Goal: Information Seeking & Learning: Learn about a topic

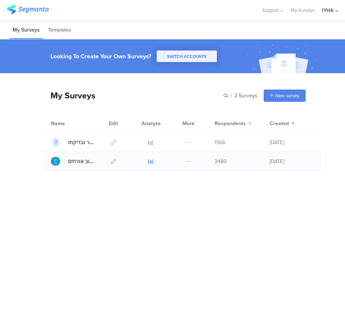
click at [151, 162] on icon at bounding box center [151, 161] width 6 height 6
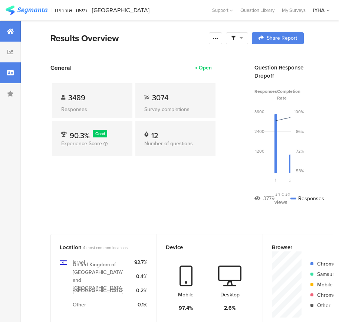
click at [11, 79] on div at bounding box center [10, 72] width 21 height 21
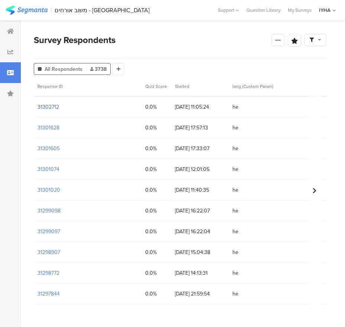
click at [48, 107] on section "31302712" at bounding box center [48, 107] width 22 height 8
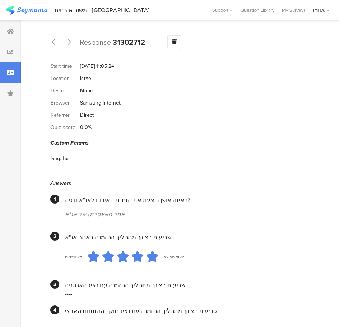
click at [67, 42] on icon at bounding box center [68, 42] width 6 height 7
click at [57, 44] on icon at bounding box center [55, 42] width 6 height 7
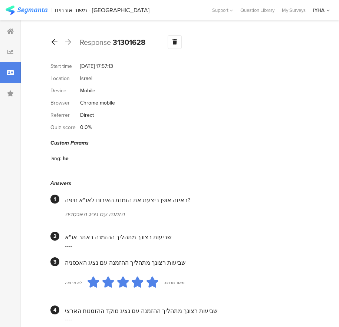
click at [56, 40] on icon at bounding box center [55, 42] width 6 height 7
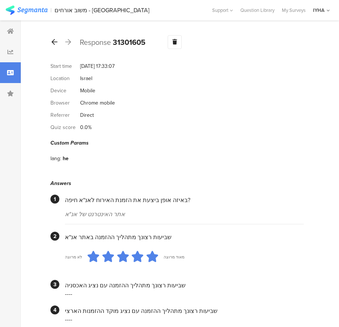
click at [57, 42] on div at bounding box center [54, 42] width 8 height 12
click at [54, 42] on icon at bounding box center [55, 42] width 6 height 7
click at [58, 40] on div at bounding box center [54, 42] width 8 height 12
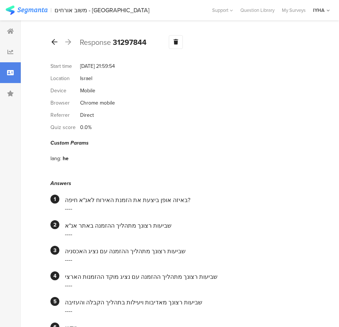
click at [57, 46] on div at bounding box center [54, 42] width 8 height 12
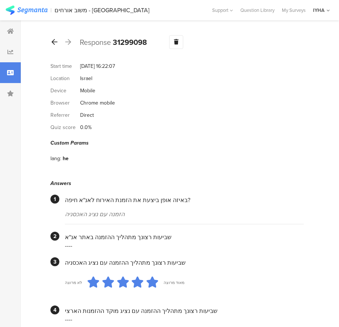
click at [57, 46] on div at bounding box center [54, 42] width 8 height 12
click at [53, 43] on icon at bounding box center [55, 42] width 6 height 7
click at [55, 41] on icon at bounding box center [55, 42] width 6 height 7
click at [55, 44] on icon at bounding box center [55, 42] width 6 height 7
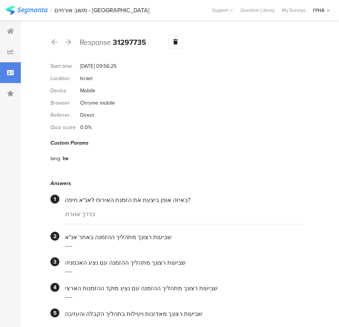
click at [53, 43] on icon at bounding box center [55, 42] width 6 height 7
click at [57, 45] on div at bounding box center [54, 42] width 8 height 12
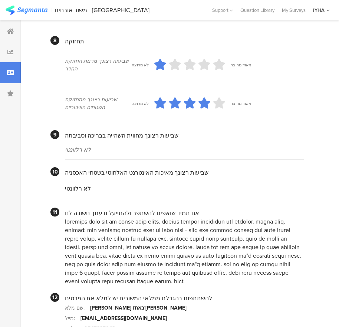
scroll to position [631, 0]
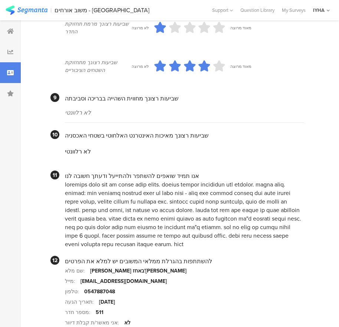
drag, startPoint x: 205, startPoint y: 194, endPoint x: 145, endPoint y: 244, distance: 78.7
click at [145, 244] on div at bounding box center [184, 214] width 239 height 68
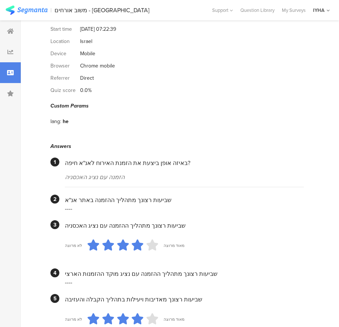
scroll to position [0, 0]
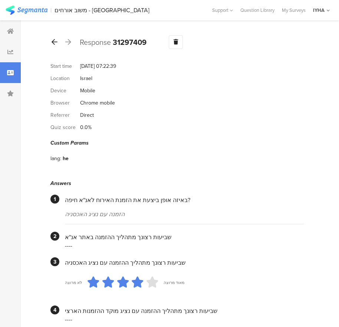
click at [58, 43] on div at bounding box center [54, 42] width 8 height 12
click at [52, 40] on icon at bounding box center [55, 42] width 6 height 7
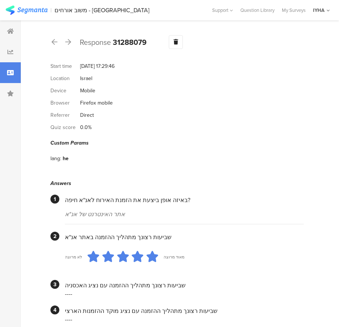
click at [60, 43] on div "Response 31288079 Warning Delete Cancel" at bounding box center [176, 42] width 253 height 14
click at [59, 44] on div "Response 31288079 Warning Delete Cancel" at bounding box center [176, 42] width 253 height 14
click at [55, 44] on icon at bounding box center [55, 42] width 6 height 7
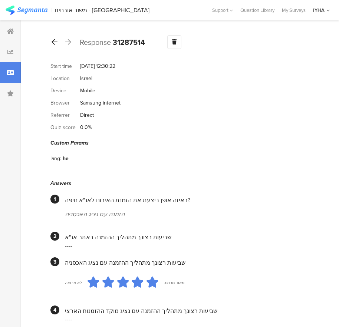
click at [56, 42] on icon at bounding box center [55, 42] width 6 height 7
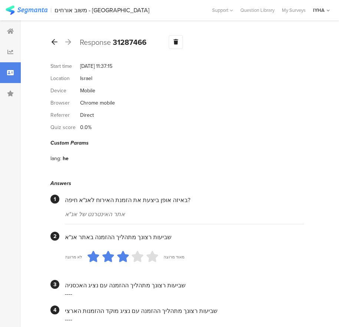
click at [52, 42] on icon at bounding box center [55, 42] width 6 height 7
click at [56, 44] on icon at bounding box center [55, 42] width 6 height 7
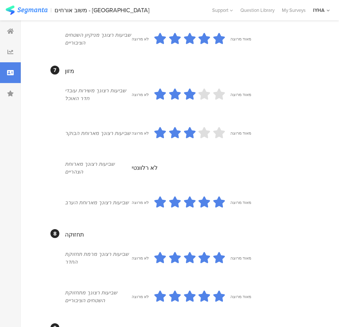
scroll to position [631, 0]
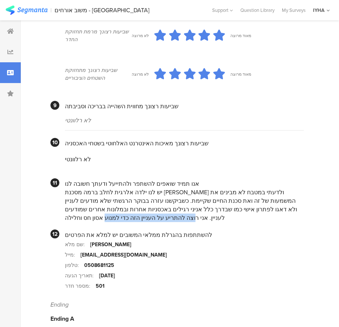
drag, startPoint x: 132, startPoint y: 210, endPoint x: 91, endPoint y: 216, distance: 41.0
click at [91, 216] on div "יש לנו ילדה אלרגית לחלב ברמה מסכנת [PERSON_NAME] ולדעתי במטבח לא מבינים את המשמ…" at bounding box center [184, 205] width 239 height 34
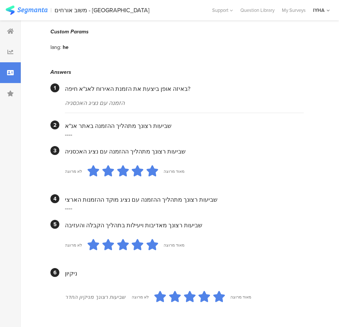
scroll to position [0, 0]
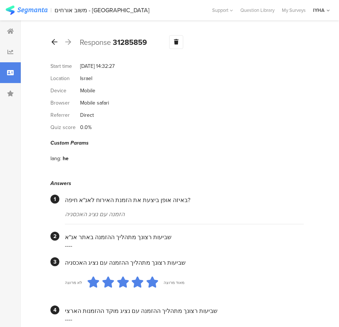
click at [53, 40] on icon at bounding box center [55, 42] width 6 height 7
click at [55, 40] on icon at bounding box center [55, 42] width 6 height 7
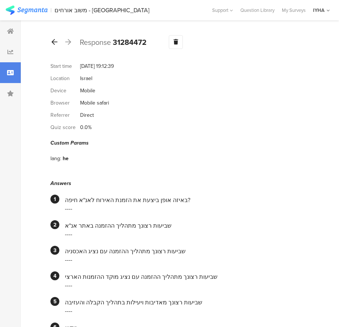
click at [53, 43] on icon at bounding box center [55, 42] width 6 height 7
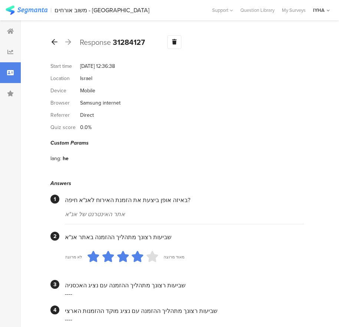
click at [56, 42] on icon at bounding box center [55, 42] width 6 height 7
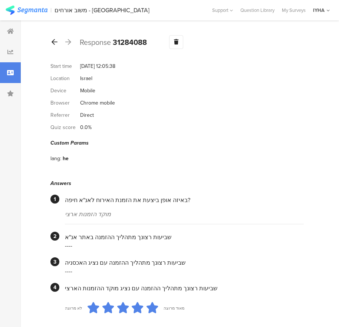
click at [55, 42] on icon at bounding box center [55, 42] width 6 height 7
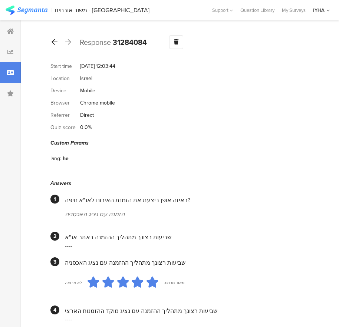
click at [53, 42] on icon at bounding box center [55, 42] width 6 height 7
click at [55, 42] on icon at bounding box center [55, 42] width 6 height 7
click at [56, 45] on icon at bounding box center [55, 42] width 6 height 7
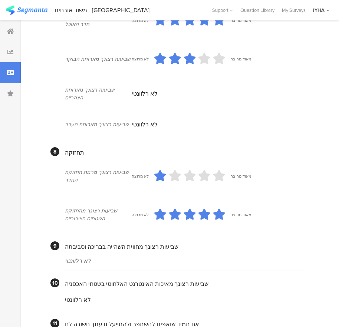
scroll to position [608, 0]
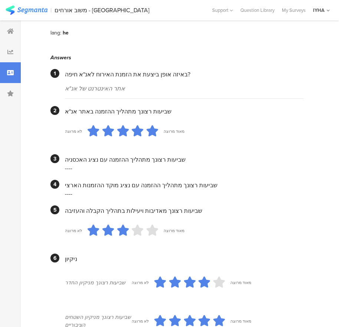
scroll to position [0, 0]
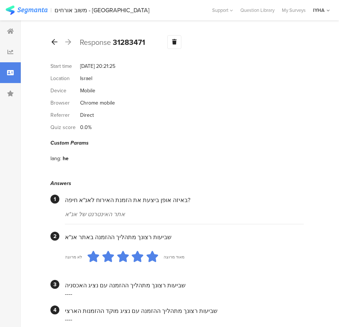
click at [55, 40] on icon at bounding box center [55, 42] width 6 height 7
click at [55, 44] on icon at bounding box center [55, 42] width 6 height 7
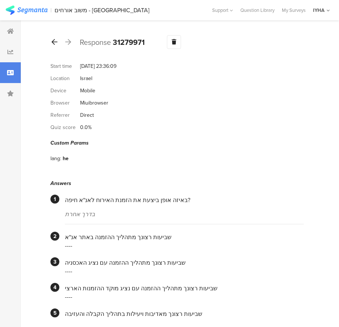
click at [55, 44] on icon at bounding box center [55, 42] width 6 height 7
click at [54, 40] on icon at bounding box center [55, 42] width 6 height 7
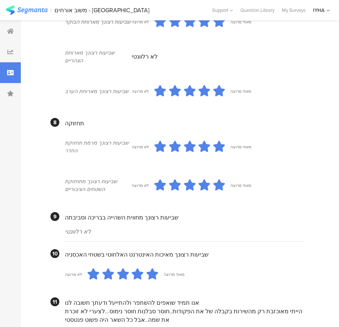
scroll to position [632, 0]
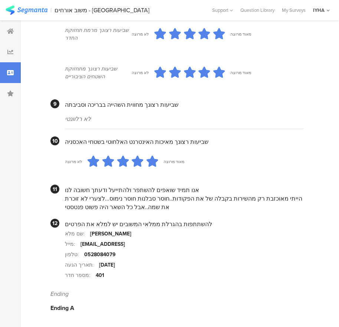
click at [199, 201] on div "הייתי מאוכזבת רק מהשירות בקבלה של את הפקודות..חוסר סבלנות חוסר נימוס...לצערי לא…" at bounding box center [184, 202] width 239 height 17
click at [189, 200] on div "הייתי מאוכזבת רק מהשירות בקבלה של את הפקודות..חוסר סבלנות חוסר נימוס...לצערי לא…" at bounding box center [184, 202] width 239 height 17
click at [107, 235] on div "[PERSON_NAME]" at bounding box center [110, 234] width 41 height 8
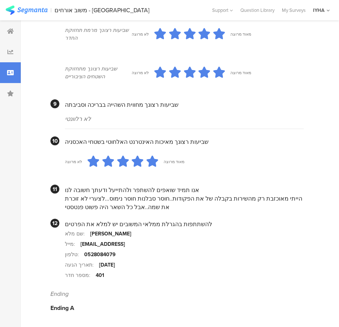
click at [107, 234] on div "[PERSON_NAME]" at bounding box center [110, 234] width 41 height 8
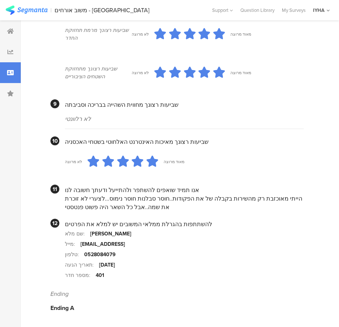
click at [143, 200] on div "הייתי מאוכזבת רק מהשירות בקבלה של את הפקודות..חוסר סבלנות חוסר נימוס...לצערי לא…" at bounding box center [184, 202] width 239 height 17
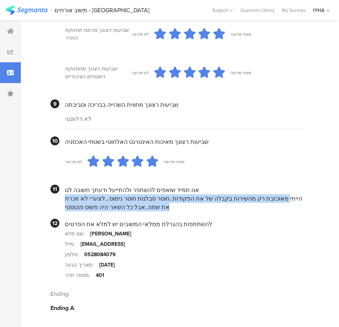
click at [143, 200] on div "הייתי מאוכזבת רק מהשירות בקבלה של את הפקודות..חוסר סבלנות חוסר נימוס...לצערי לא…" at bounding box center [184, 202] width 239 height 17
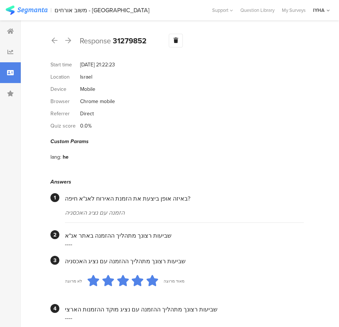
scroll to position [0, 0]
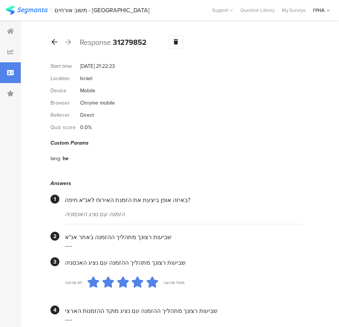
click at [55, 44] on icon at bounding box center [55, 42] width 6 height 7
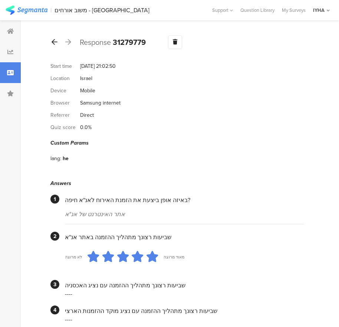
click at [57, 41] on icon at bounding box center [55, 42] width 6 height 7
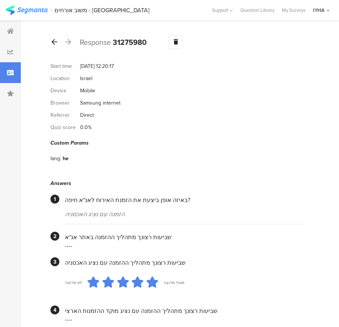
drag, startPoint x: 52, startPoint y: 40, endPoint x: 55, endPoint y: 45, distance: 5.7
click at [52, 40] on icon at bounding box center [55, 42] width 6 height 7
click at [54, 42] on icon at bounding box center [55, 42] width 6 height 7
click at [55, 42] on icon at bounding box center [55, 42] width 6 height 7
click at [56, 41] on icon at bounding box center [55, 42] width 6 height 7
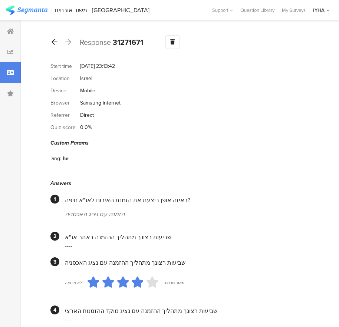
click at [56, 43] on icon at bounding box center [55, 42] width 6 height 7
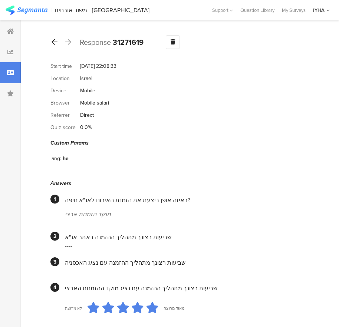
click at [56, 43] on icon at bounding box center [55, 42] width 6 height 7
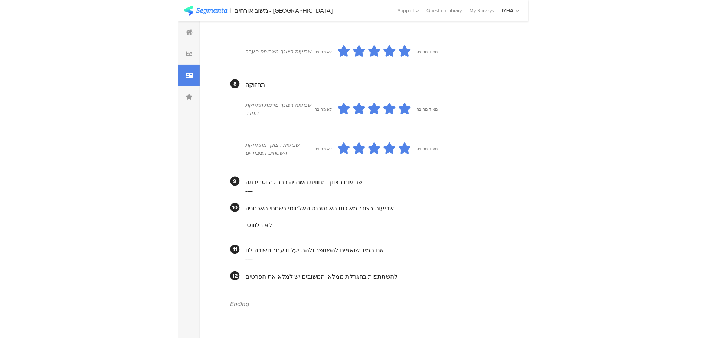
scroll to position [558, 0]
